Goal: Navigation & Orientation: Find specific page/section

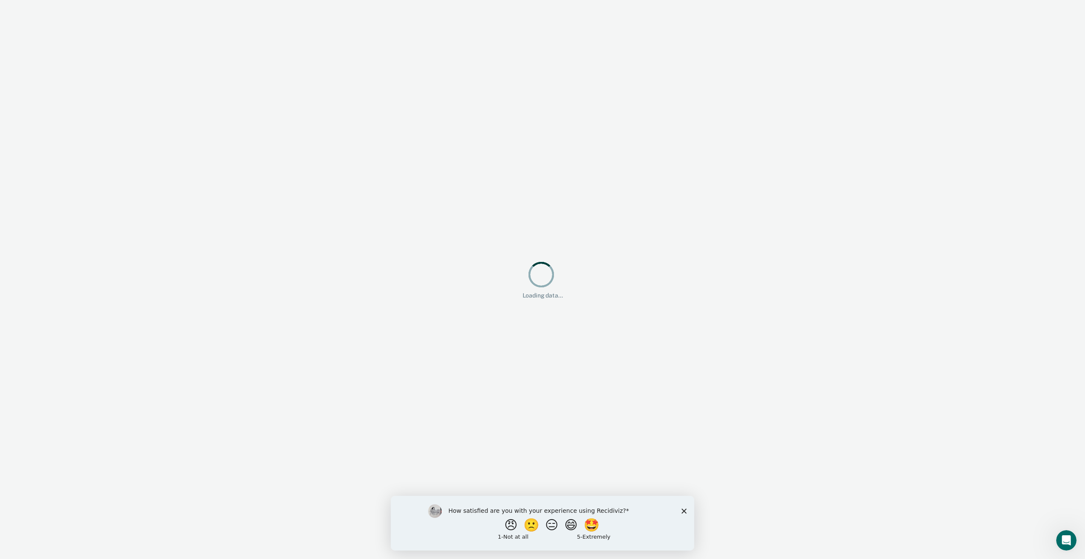
click at [685, 509] on polygon "Close survey" at bounding box center [684, 510] width 5 height 5
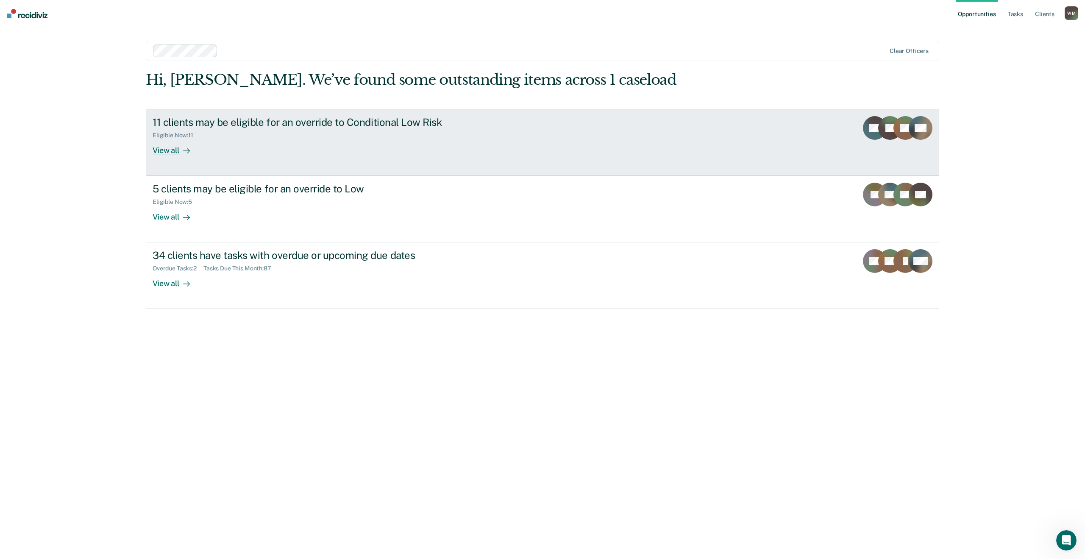
click at [171, 149] on div "View all" at bounding box center [176, 147] width 47 height 17
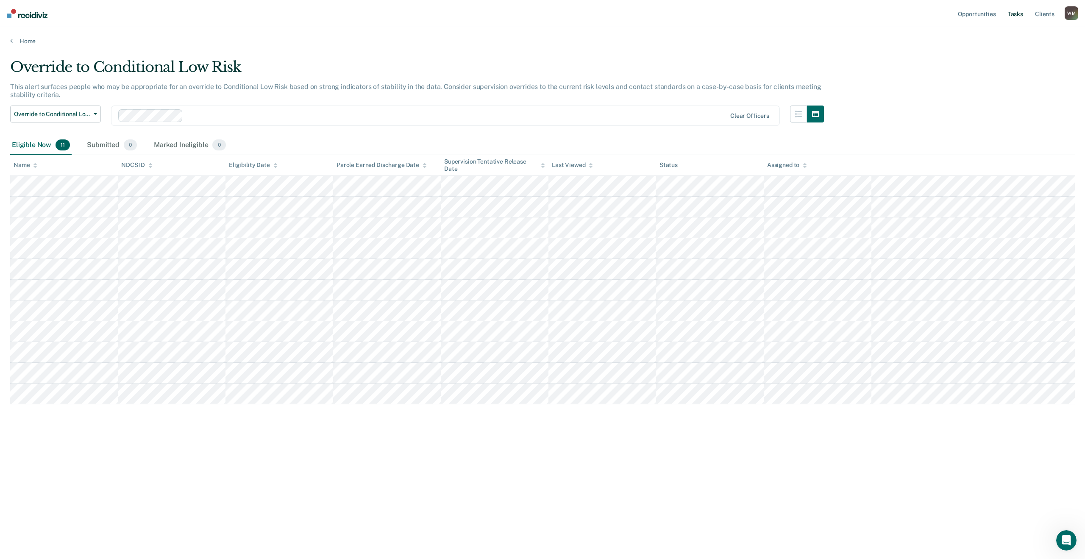
click at [1021, 15] on link "Tasks" at bounding box center [1015, 13] width 19 height 27
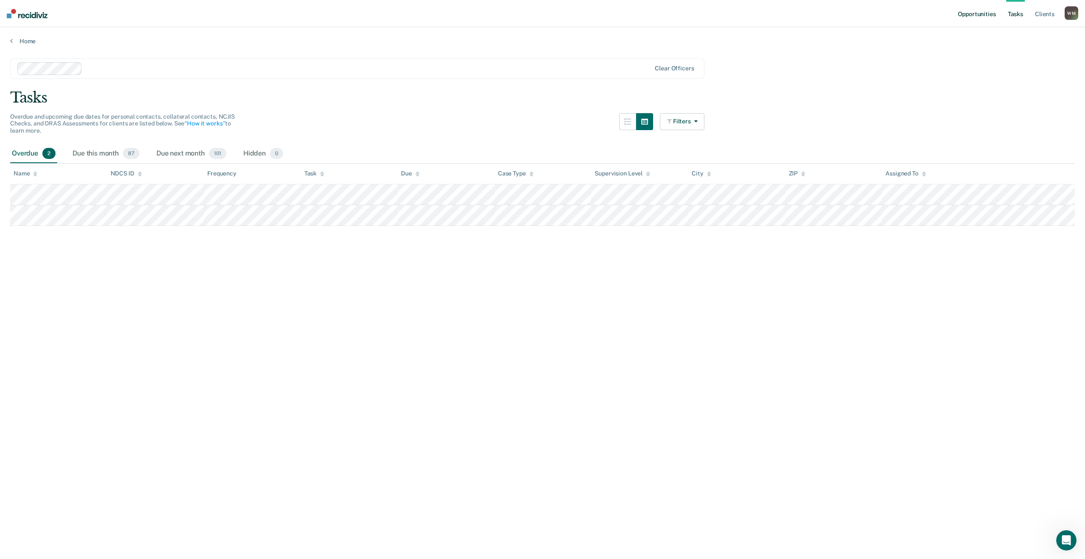
click at [974, 17] on link "Opportunities" at bounding box center [976, 13] width 41 height 27
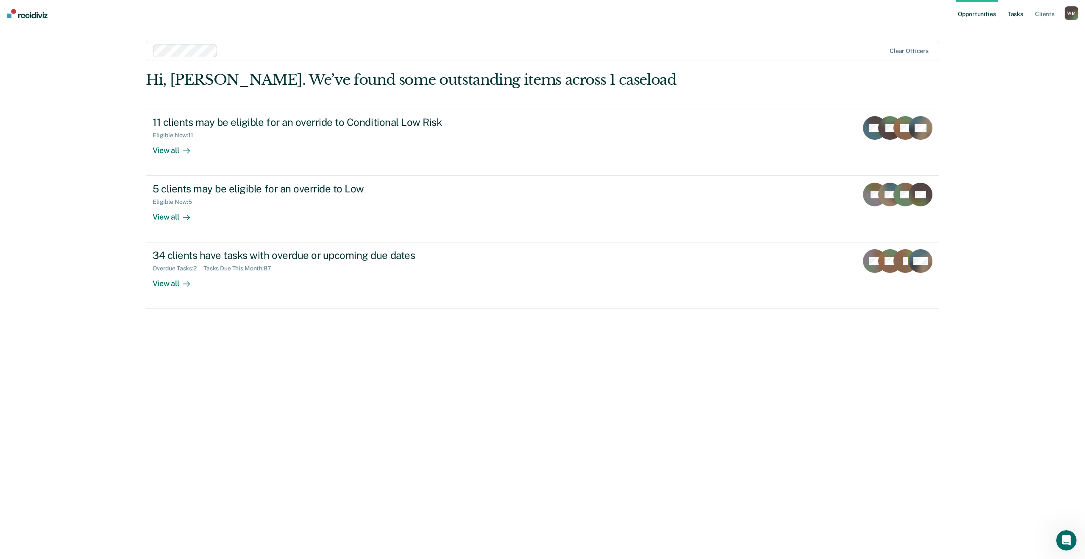
click at [1012, 11] on link "Tasks" at bounding box center [1015, 13] width 19 height 27
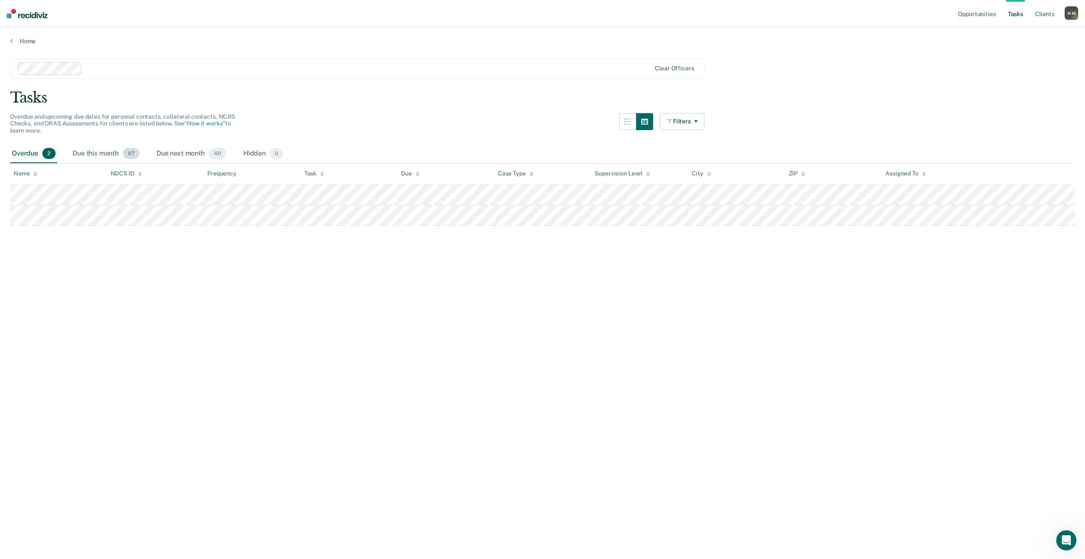
click at [101, 151] on div "Due this month 87" at bounding box center [106, 154] width 70 height 19
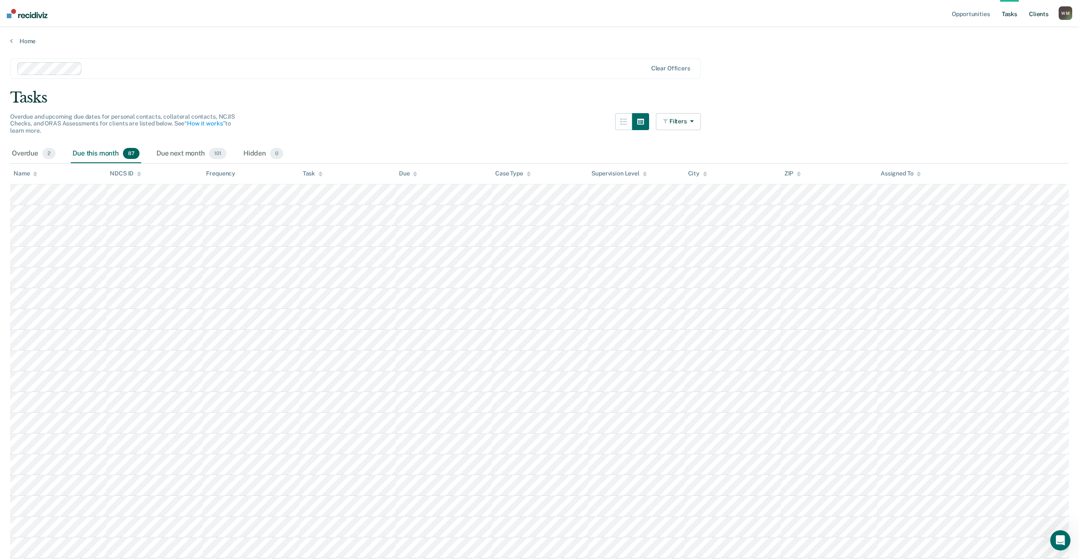
click at [1042, 11] on link "Client s" at bounding box center [1038, 13] width 23 height 27
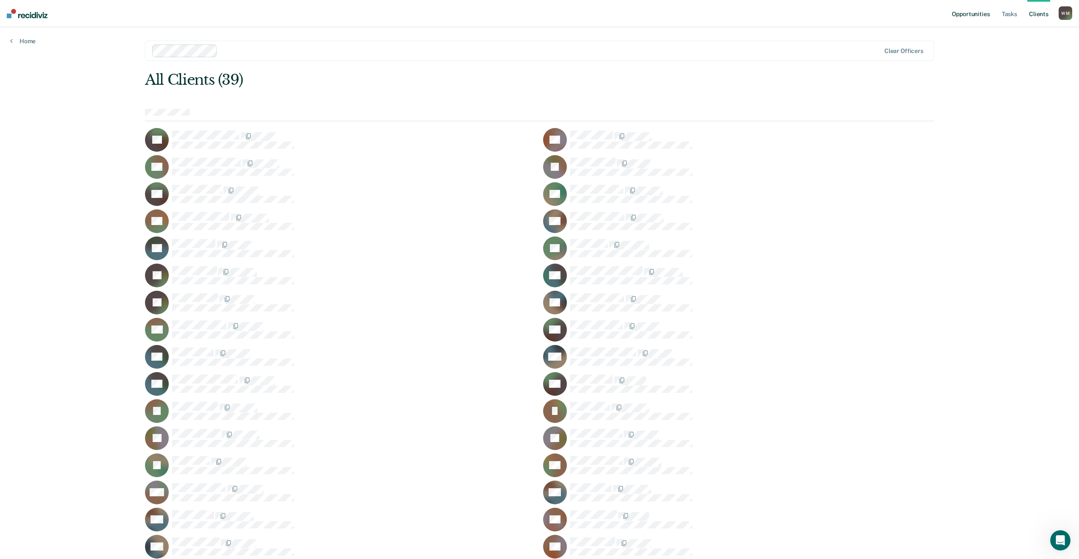
click at [974, 17] on link "Opportunities" at bounding box center [970, 13] width 41 height 27
